Goal: Navigation & Orientation: Find specific page/section

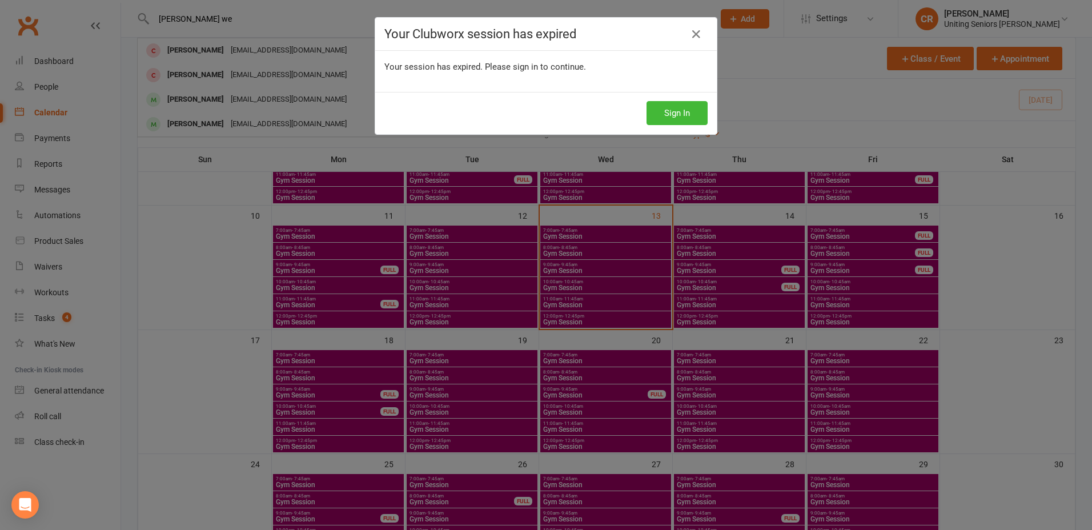
click at [694, 131] on div "Sign In" at bounding box center [546, 113] width 342 height 42
click at [694, 118] on button "Sign In" at bounding box center [677, 113] width 61 height 24
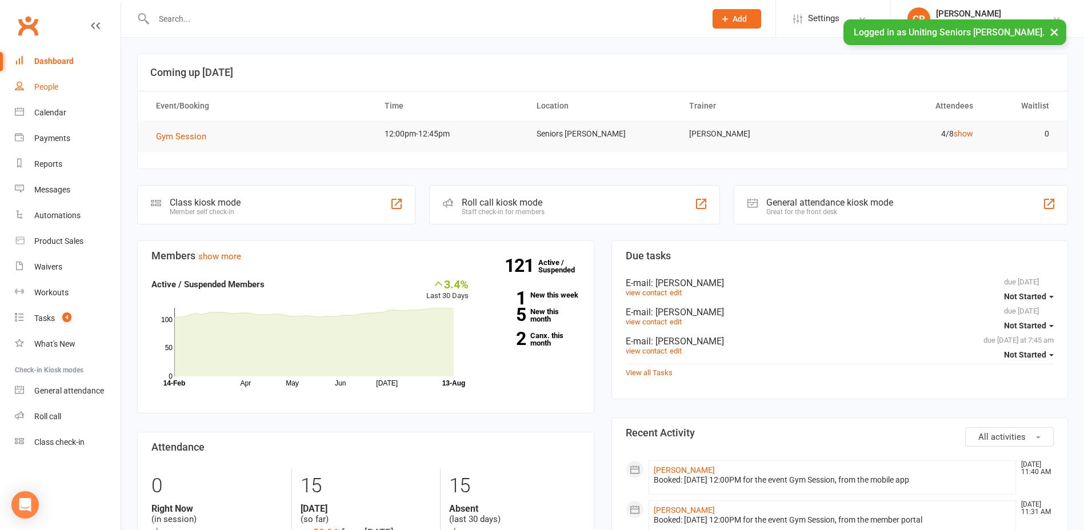
click at [35, 99] on link "People" at bounding box center [68, 87] width 106 height 26
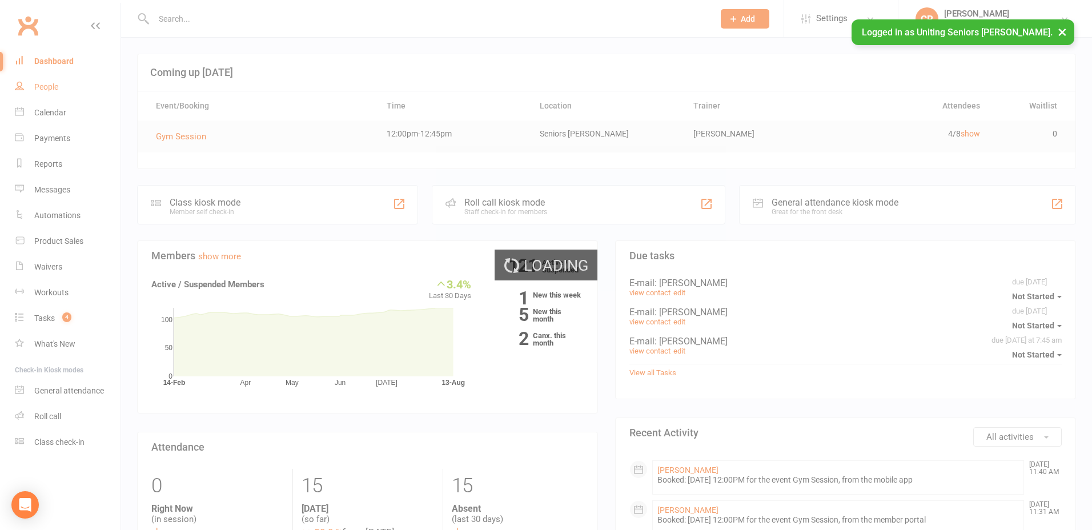
select select "100"
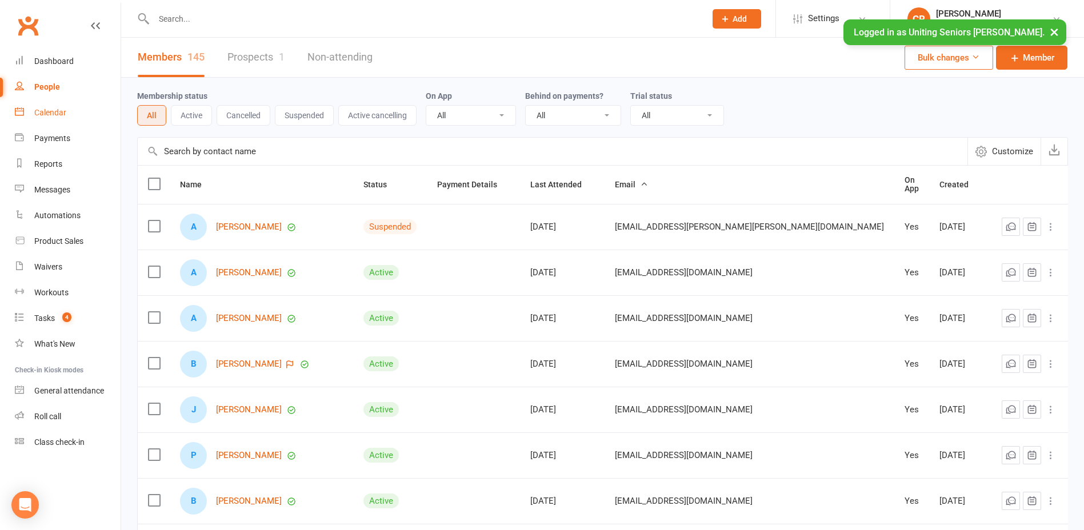
click at [45, 112] on div "Calendar" at bounding box center [50, 112] width 32 height 9
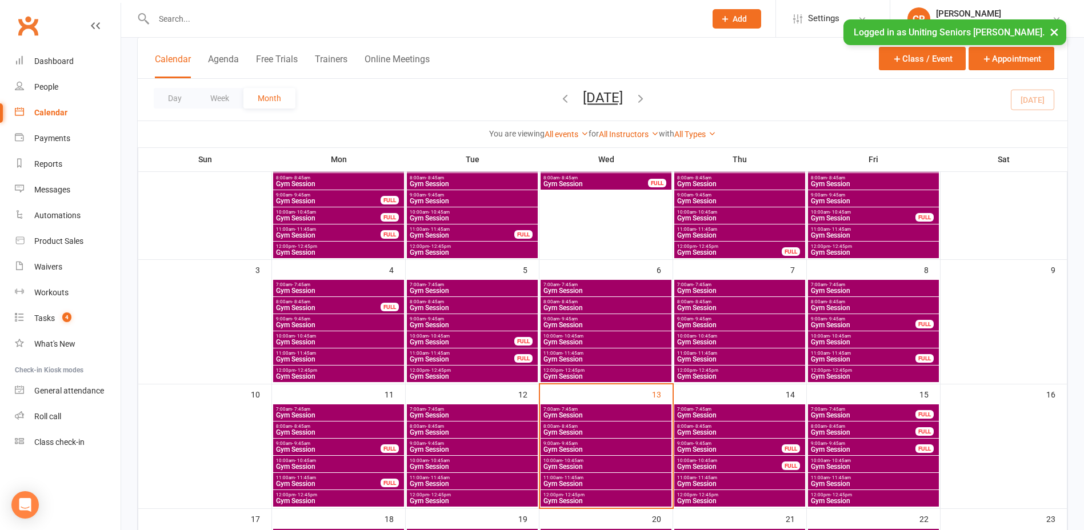
scroll to position [114, 0]
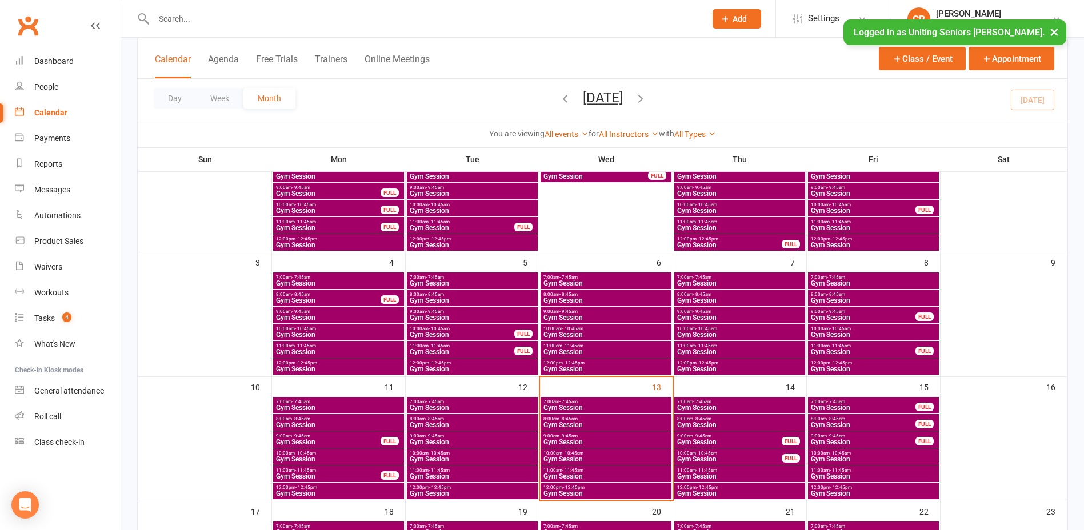
click at [569, 437] on span "- 9:45am" at bounding box center [568, 436] width 18 height 5
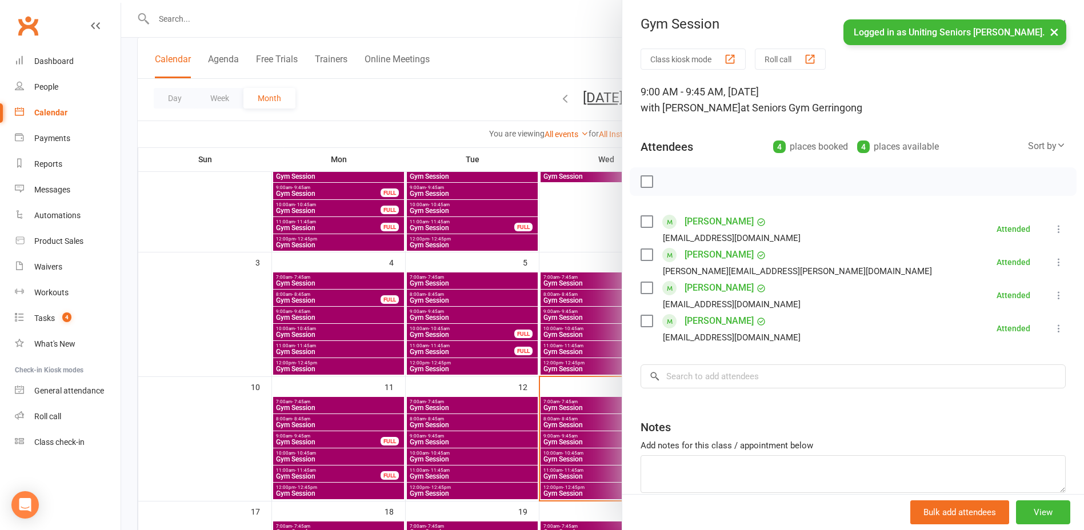
click at [575, 423] on div at bounding box center [602, 265] width 963 height 530
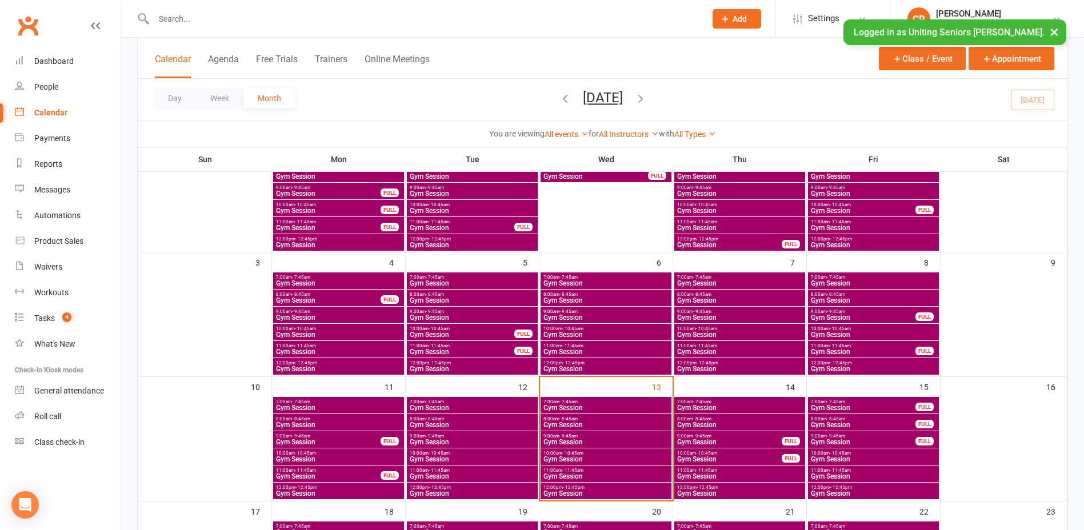
click at [575, 491] on span "Gym Session" at bounding box center [606, 493] width 126 height 7
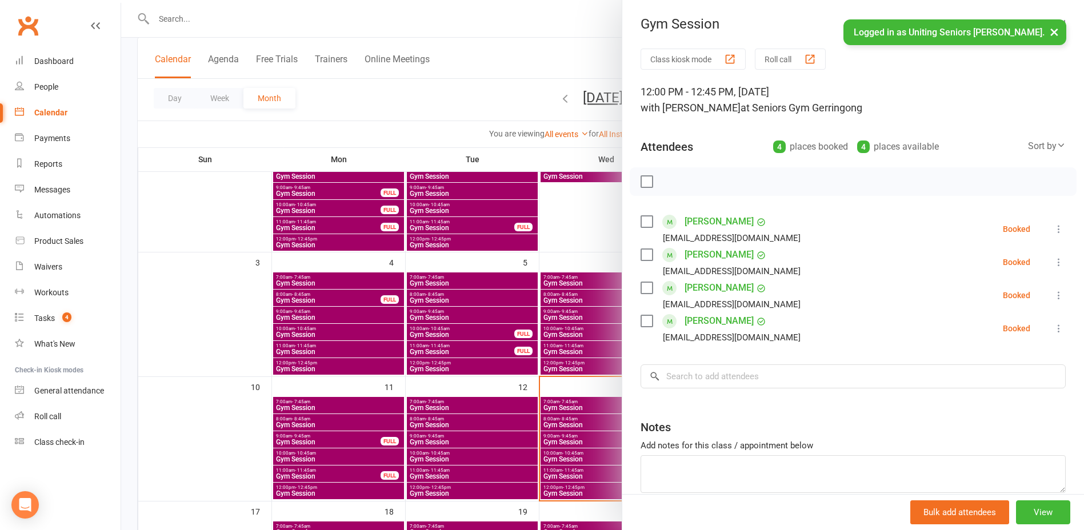
click at [640, 172] on div at bounding box center [853, 181] width 447 height 29
click at [641, 180] on label at bounding box center [645, 181] width 11 height 11
click at [666, 177] on icon "button" at bounding box center [672, 181] width 13 height 13
click at [743, 283] on link "Sandra McCarthy" at bounding box center [718, 288] width 69 height 18
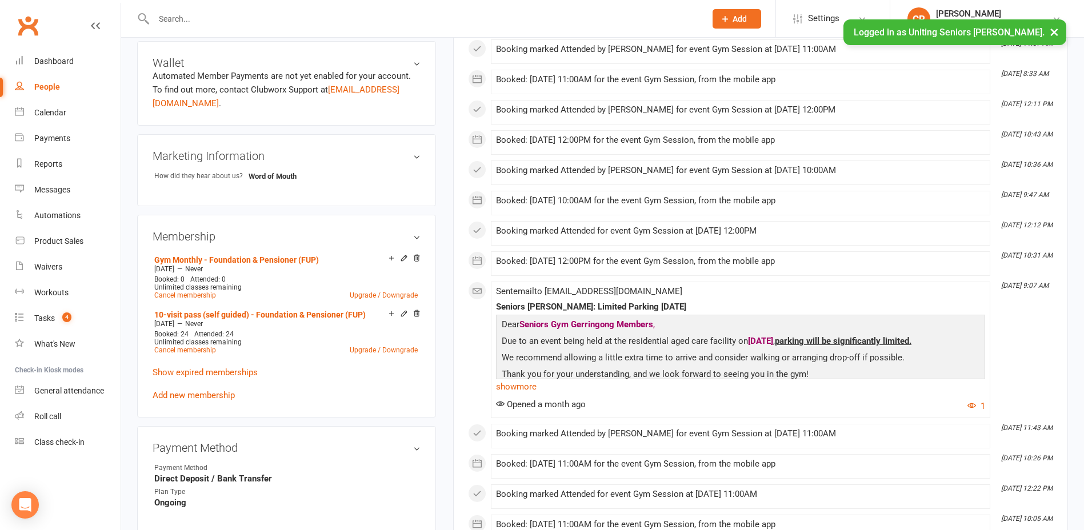
scroll to position [628, 0]
